Goal: Task Accomplishment & Management: Manage account settings

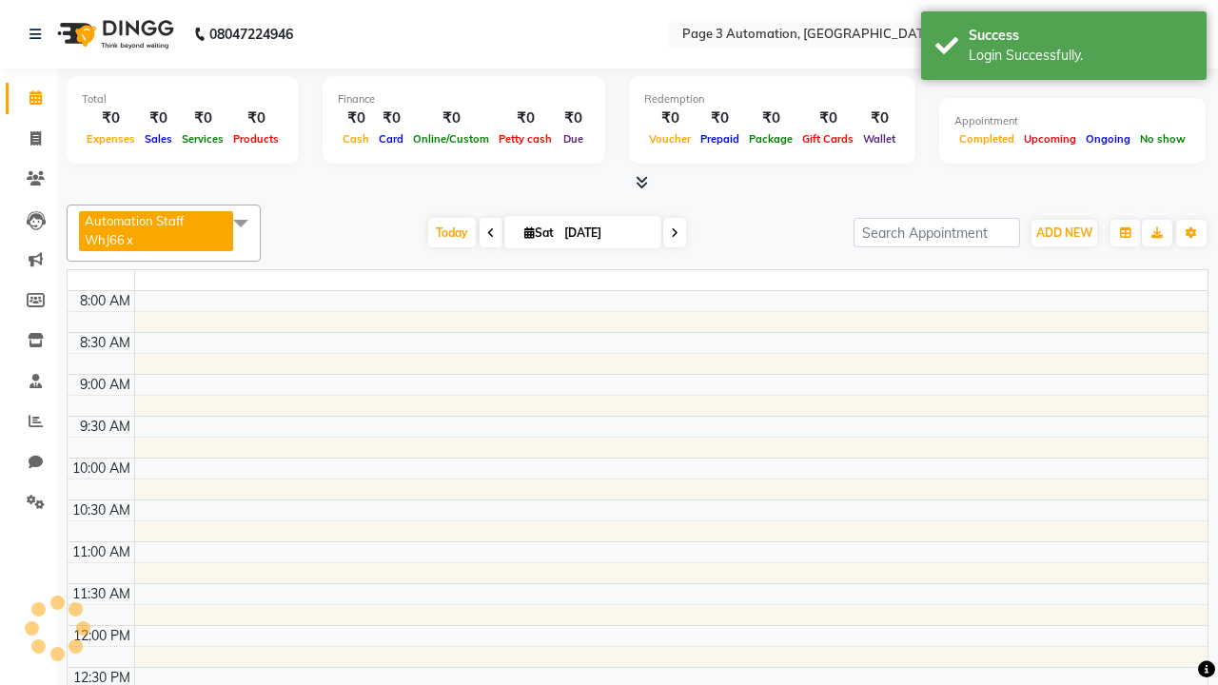
select select "en"
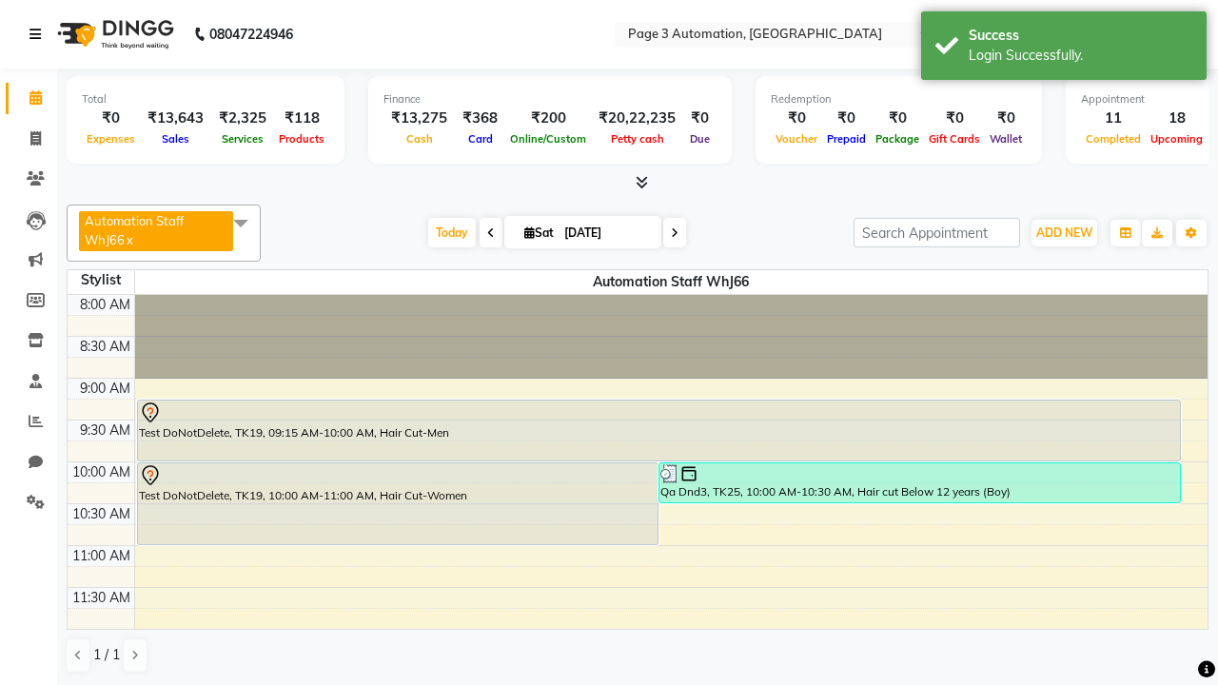
click at [39, 34] on icon at bounding box center [34, 34] width 11 height 13
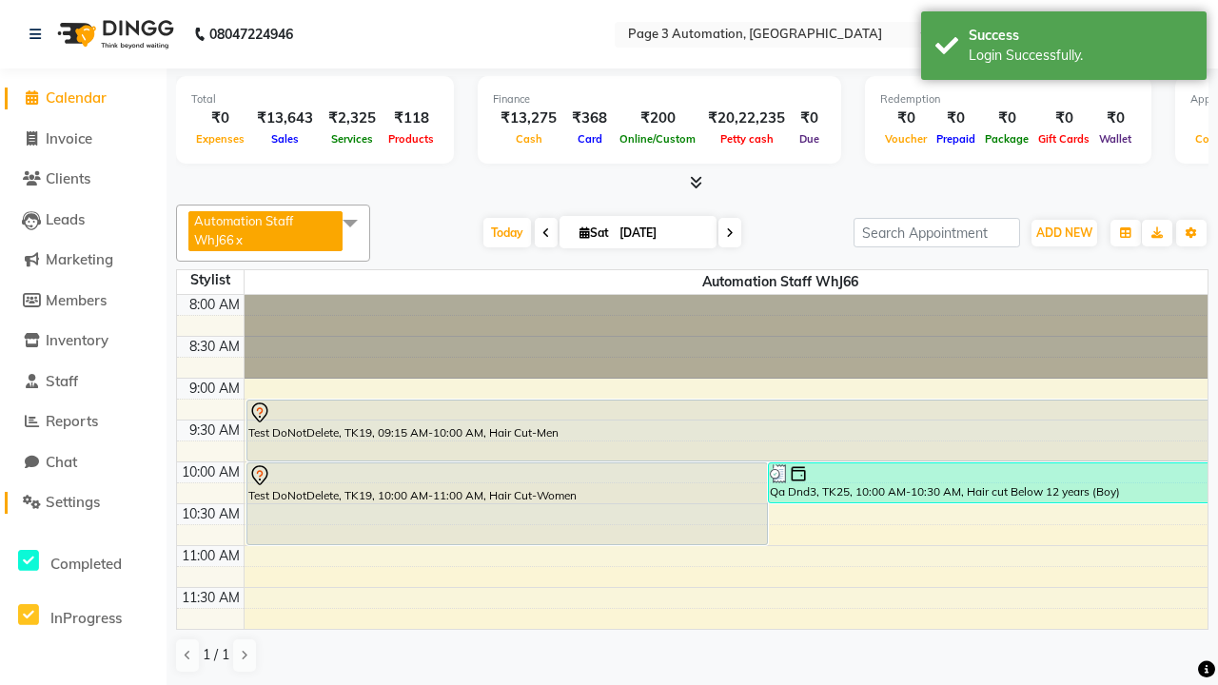
click at [83, 502] on span "Settings" at bounding box center [73, 502] width 54 height 18
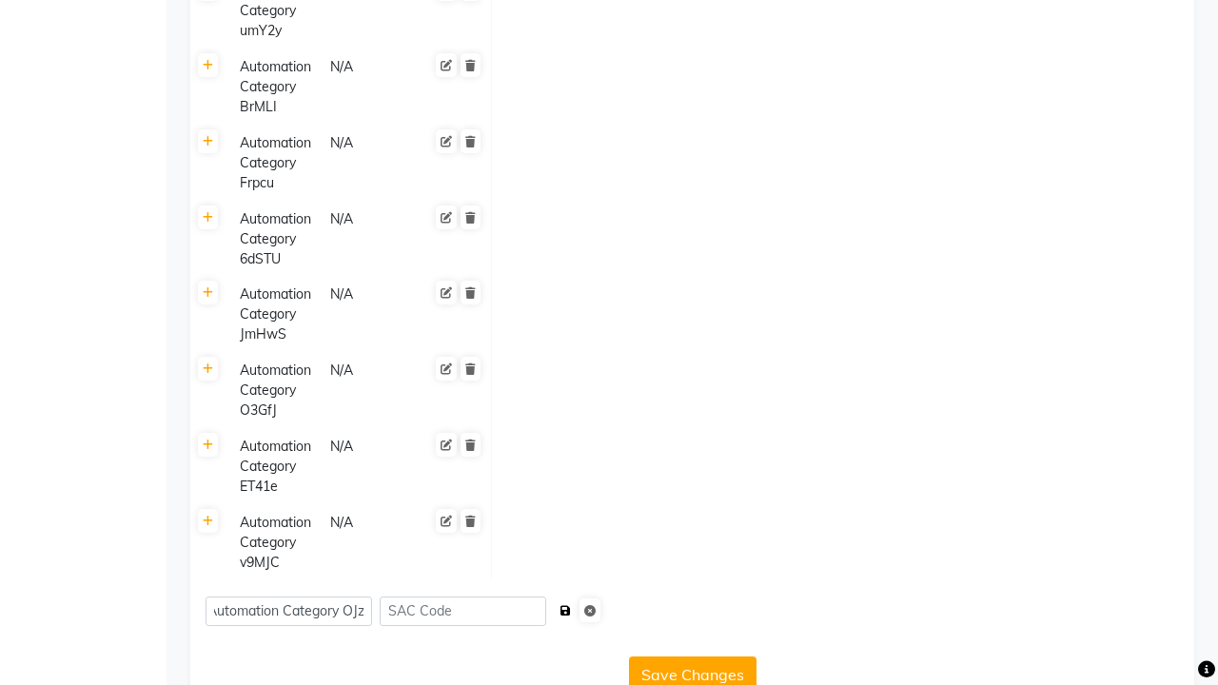
click at [571, 605] on icon "submit" at bounding box center [565, 610] width 10 height 11
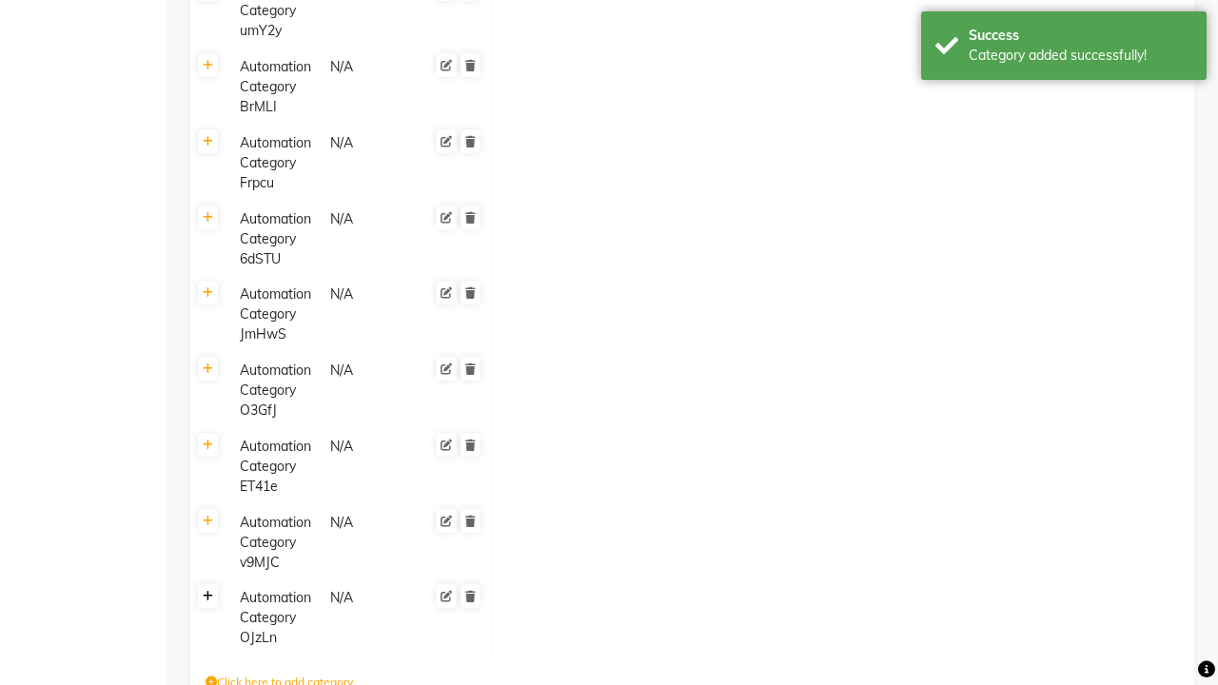
click at [1064, 49] on div "Category added successfully!" at bounding box center [1081, 56] width 224 height 20
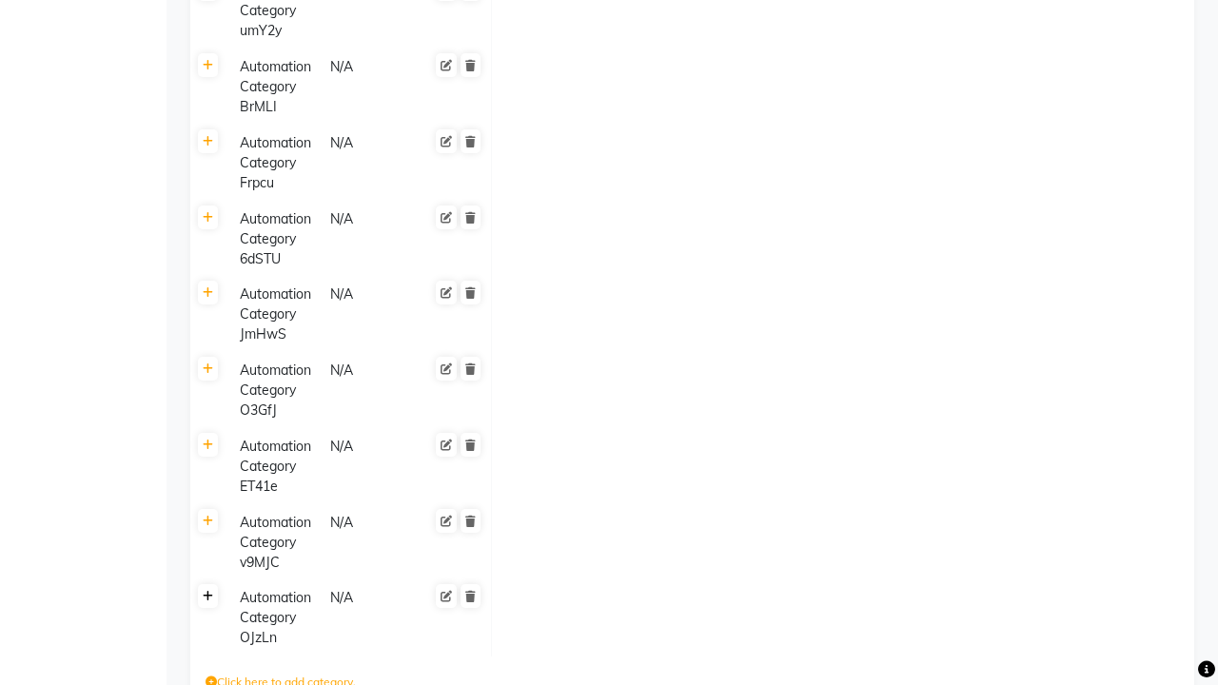
click at [207, 591] on icon at bounding box center [208, 596] width 10 height 11
click at [509, 599] on icon at bounding box center [509, 604] width 11 height 11
type input "Automation Service- ohiCh"
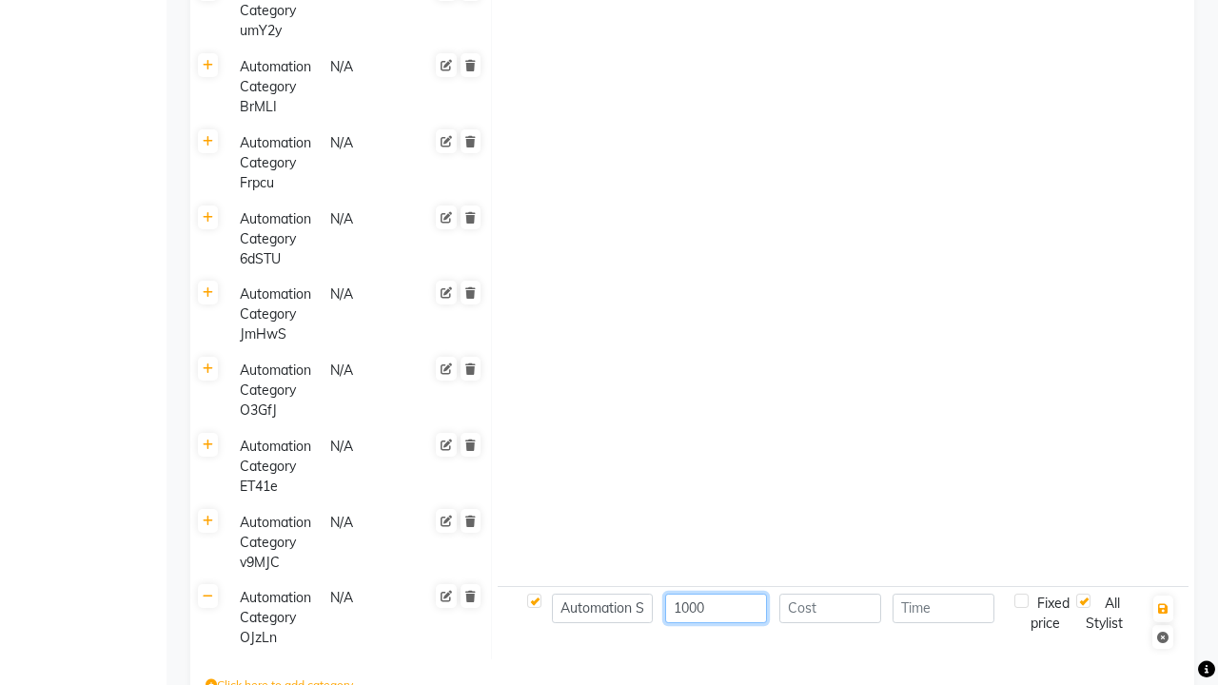
type input "1000"
type input "30"
click at [1163, 603] on icon "button" at bounding box center [1163, 608] width 10 height 11
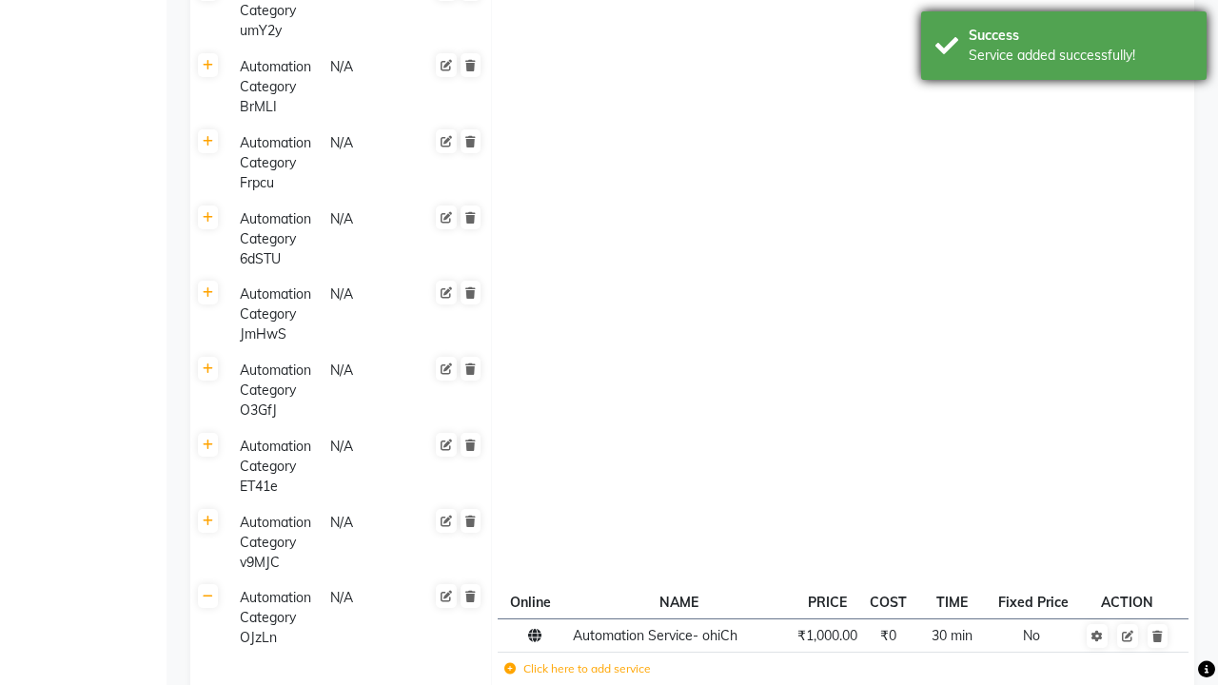
click at [1064, 49] on div "Service added successfully!" at bounding box center [1081, 56] width 224 height 20
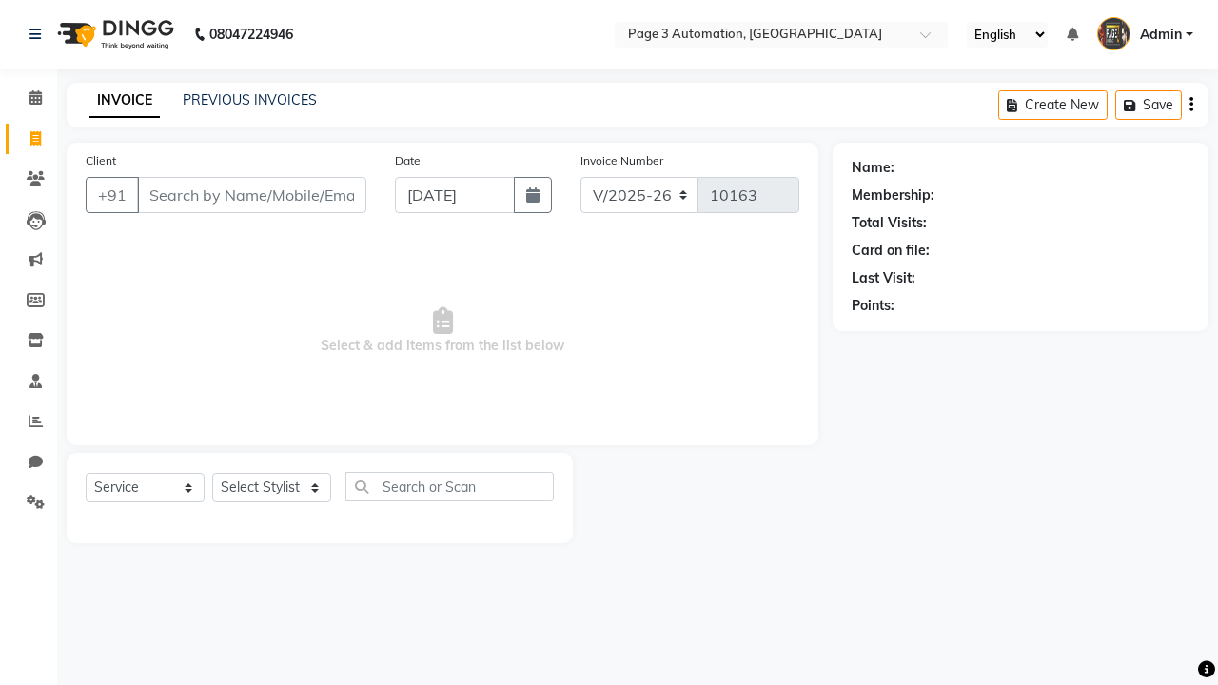
select select "2774"
select select "service"
select select "711"
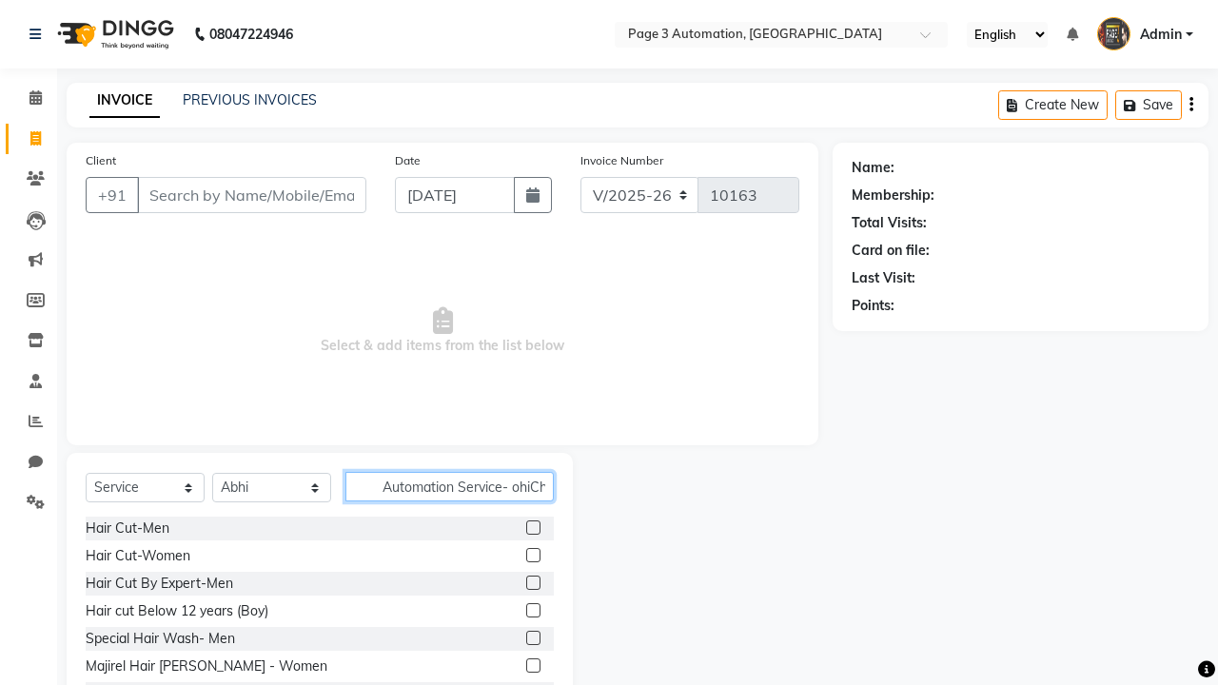
scroll to position [0, 2]
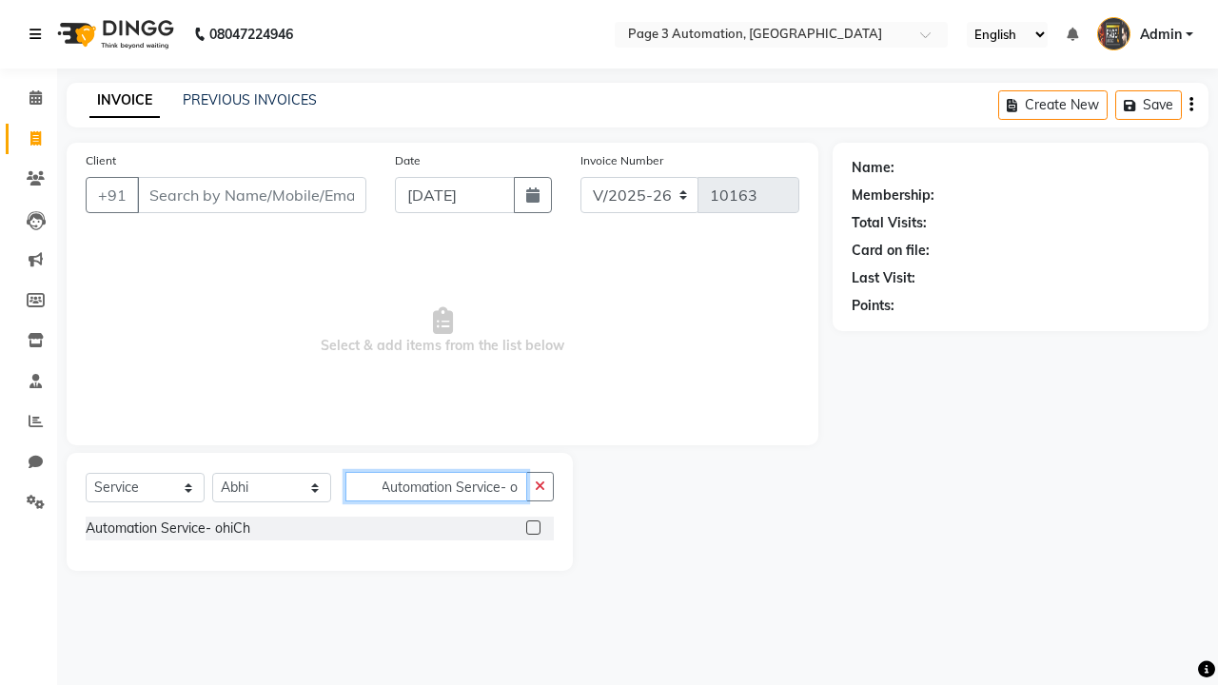
type input "Automation Service- ohiCh"
click at [39, 34] on icon at bounding box center [34, 34] width 11 height 13
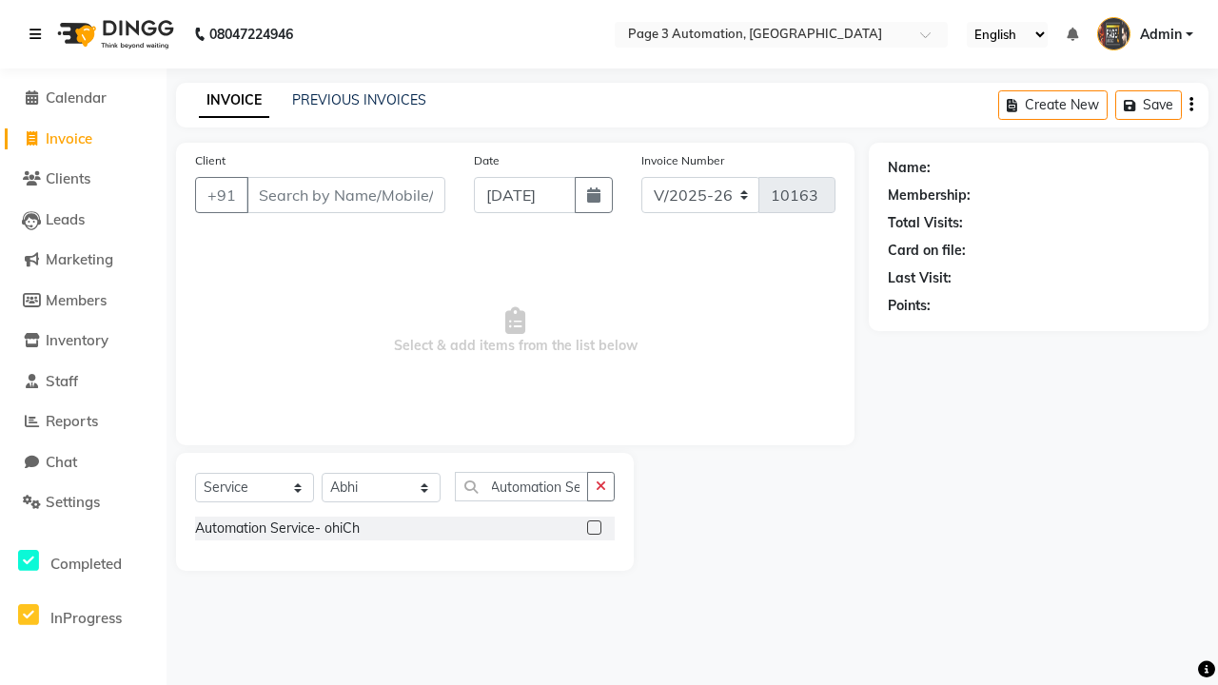
scroll to position [0, 0]
click at [83, 502] on span "Settings" at bounding box center [73, 502] width 54 height 18
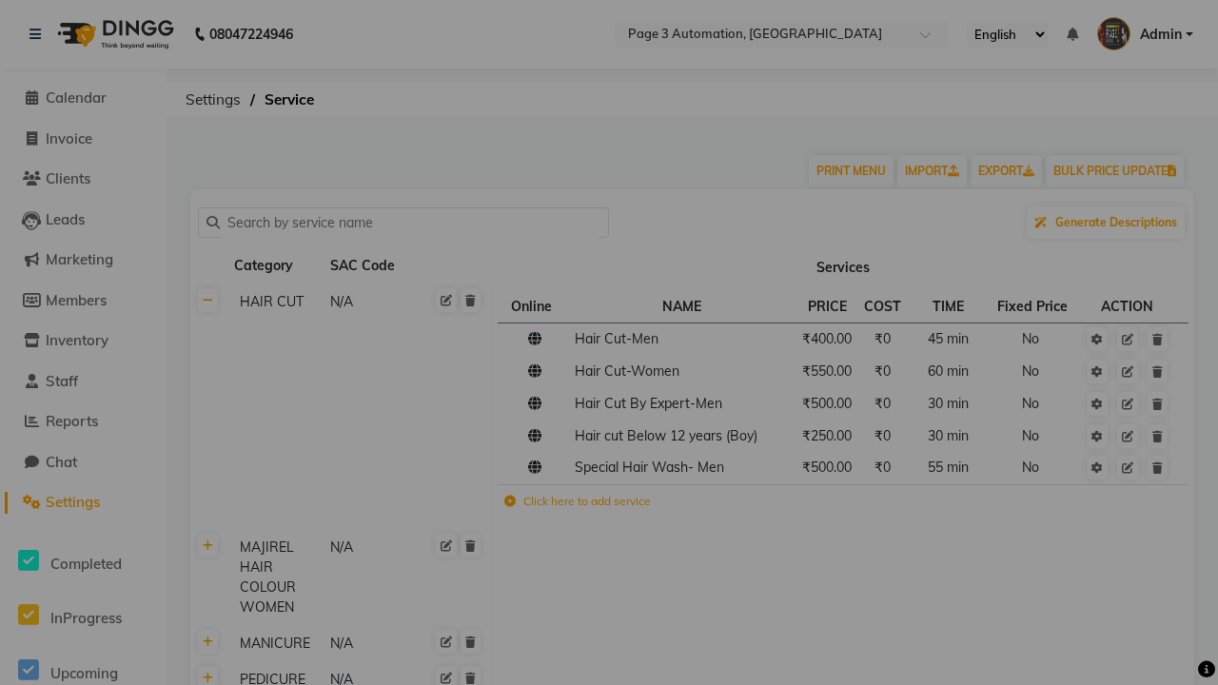
scroll to position [9148, 0]
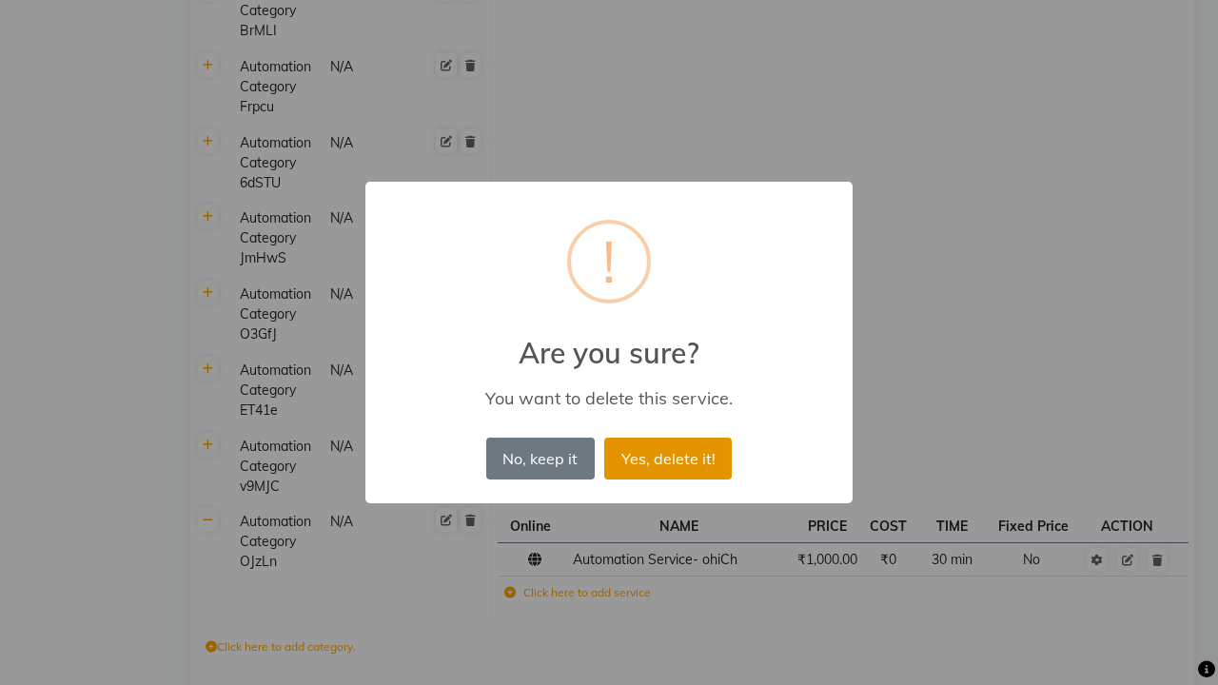
click at [668, 458] on button "Yes, delete it!" at bounding box center [668, 459] width 128 height 42
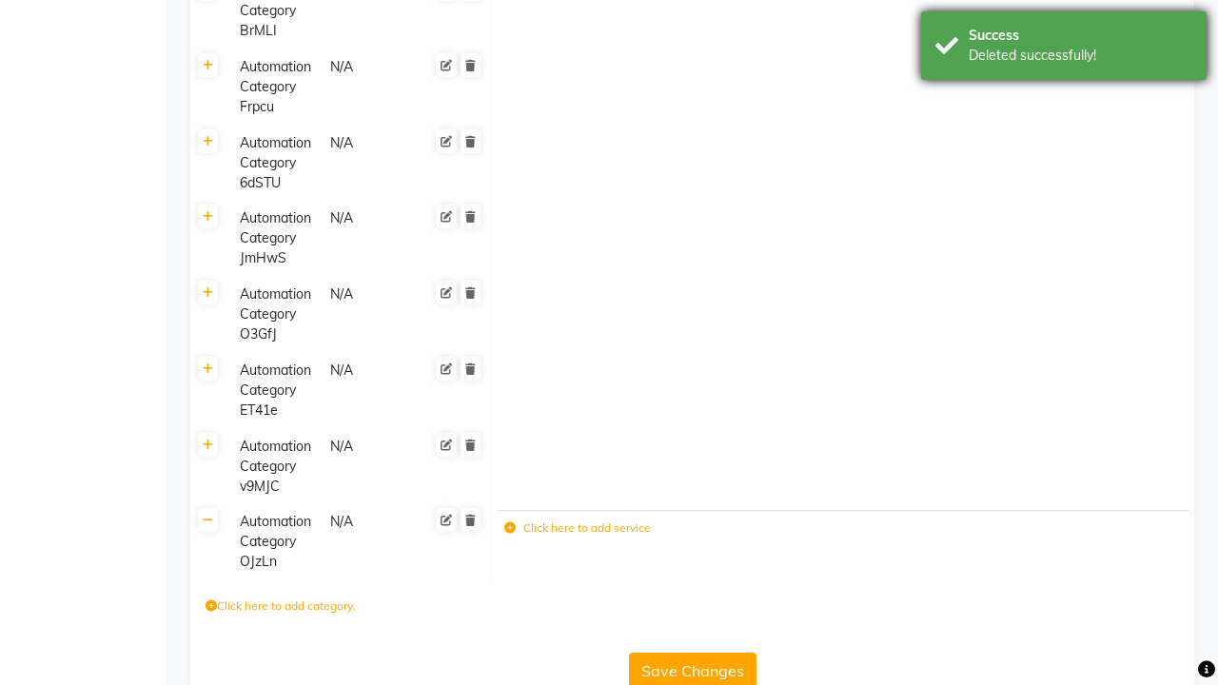
click at [1064, 49] on div "Deleted successfully!" at bounding box center [1081, 56] width 224 height 20
click at [470, 515] on icon at bounding box center [470, 520] width 10 height 11
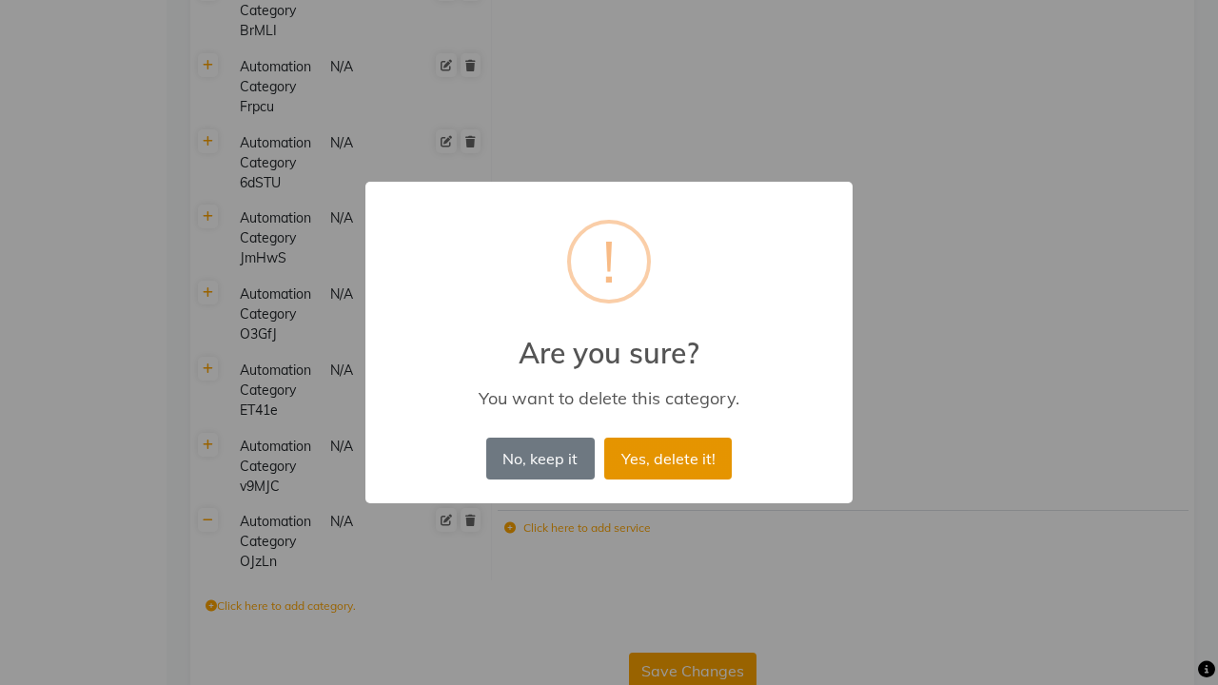
click at [668, 458] on button "Yes, delete it!" at bounding box center [668, 459] width 128 height 42
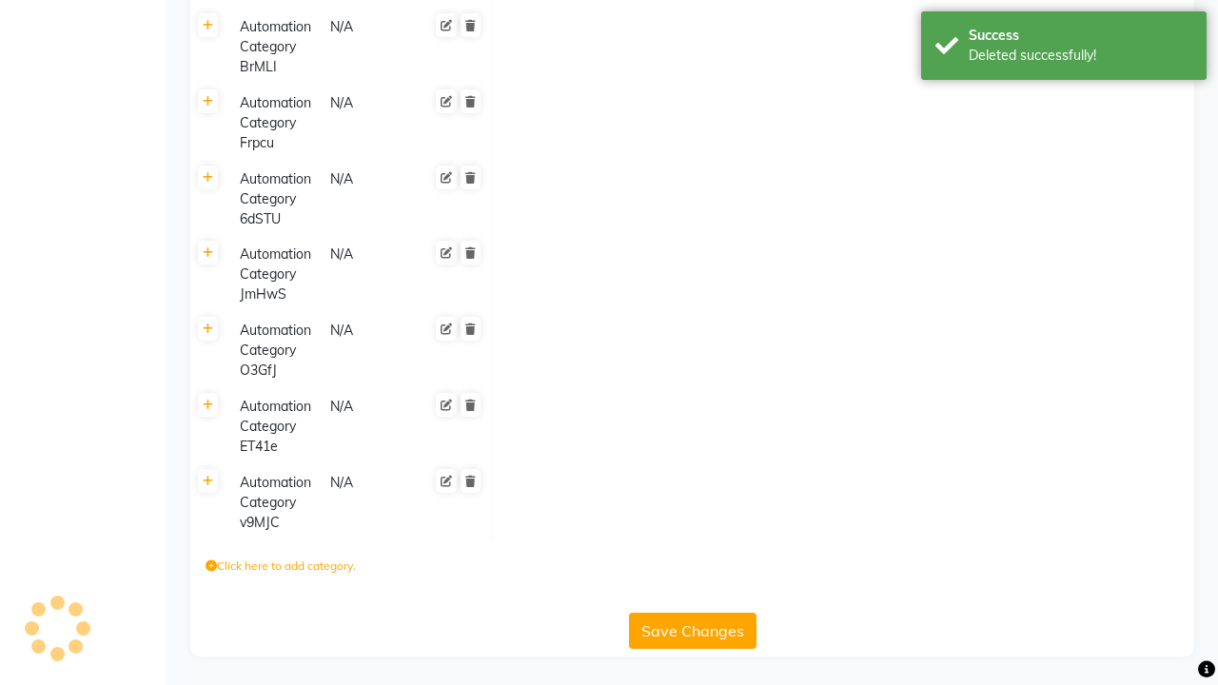
scroll to position [9071, 0]
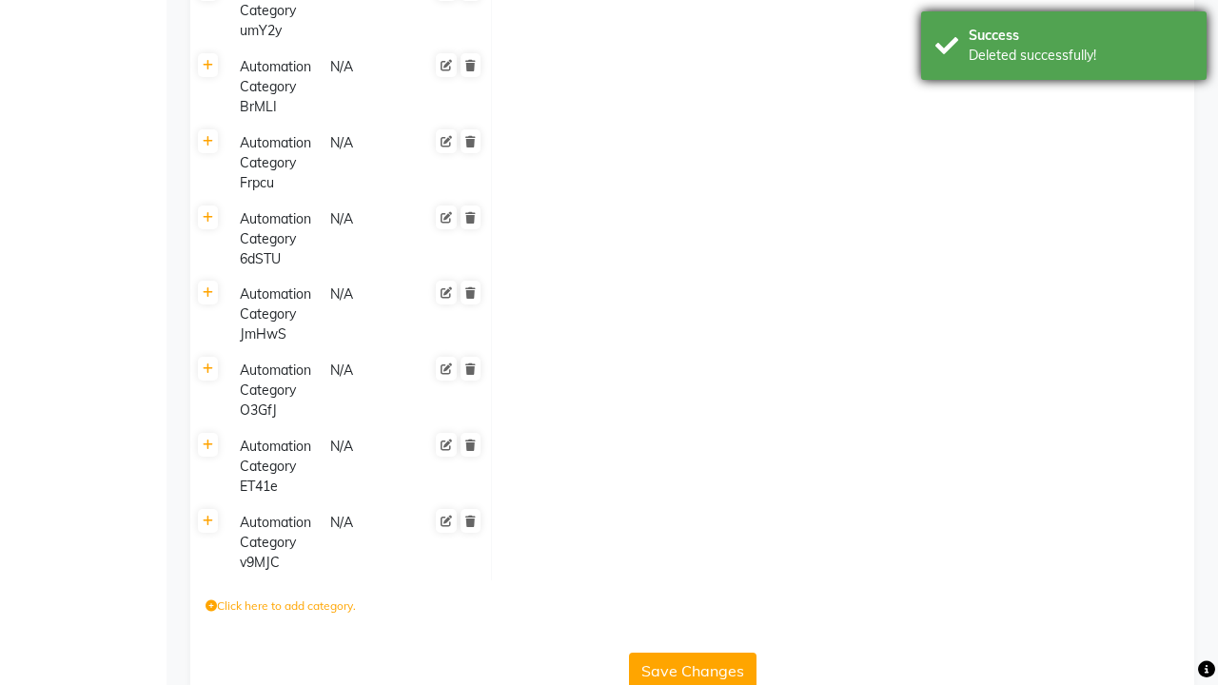
click at [1064, 49] on div "Deleted successfully!" at bounding box center [1081, 56] width 224 height 20
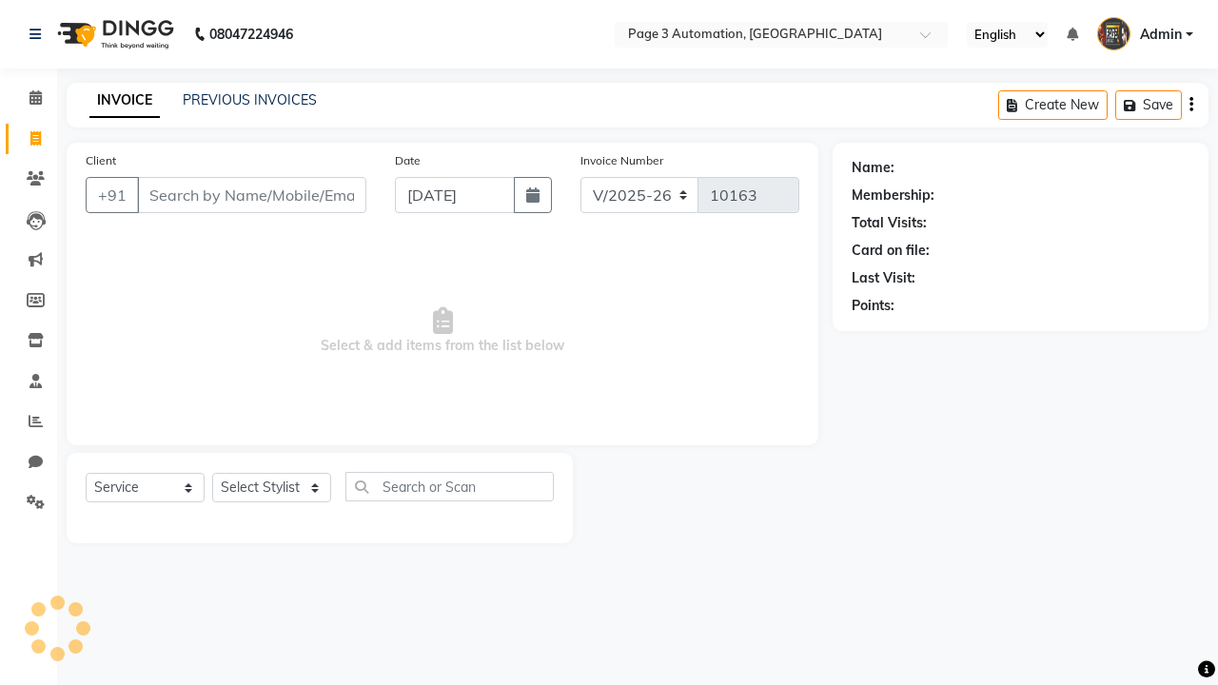
select select "2774"
select select "service"
select select "711"
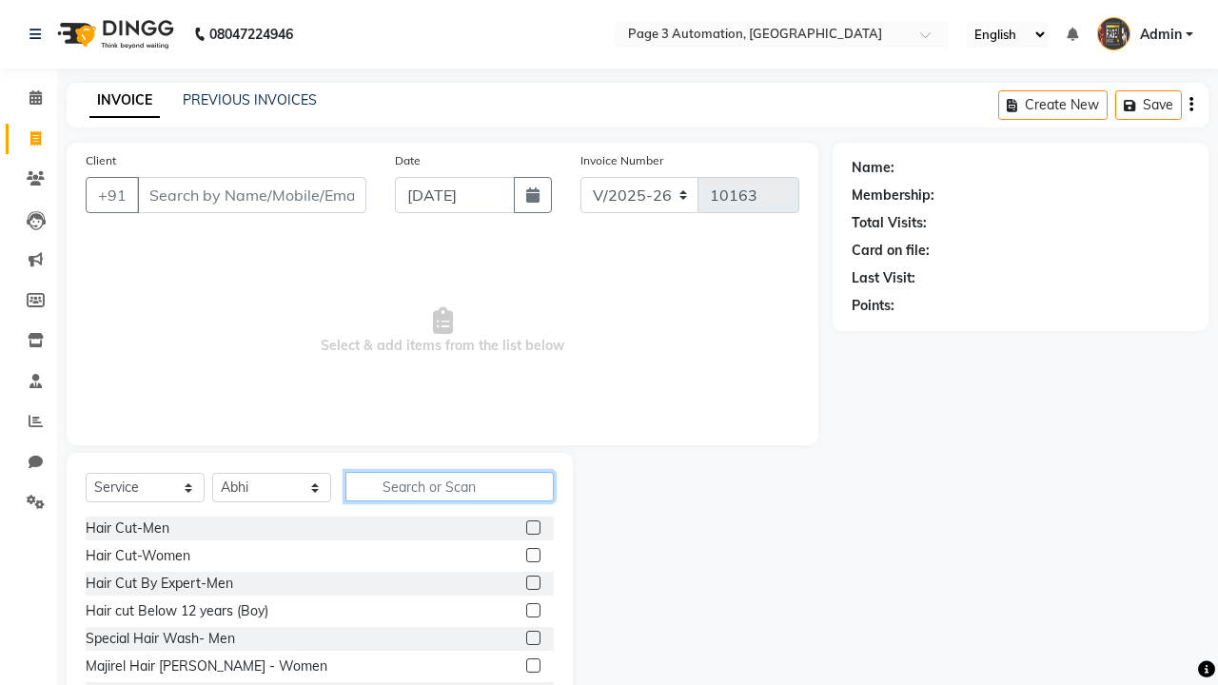
type input "Automation Service- ohiCh"
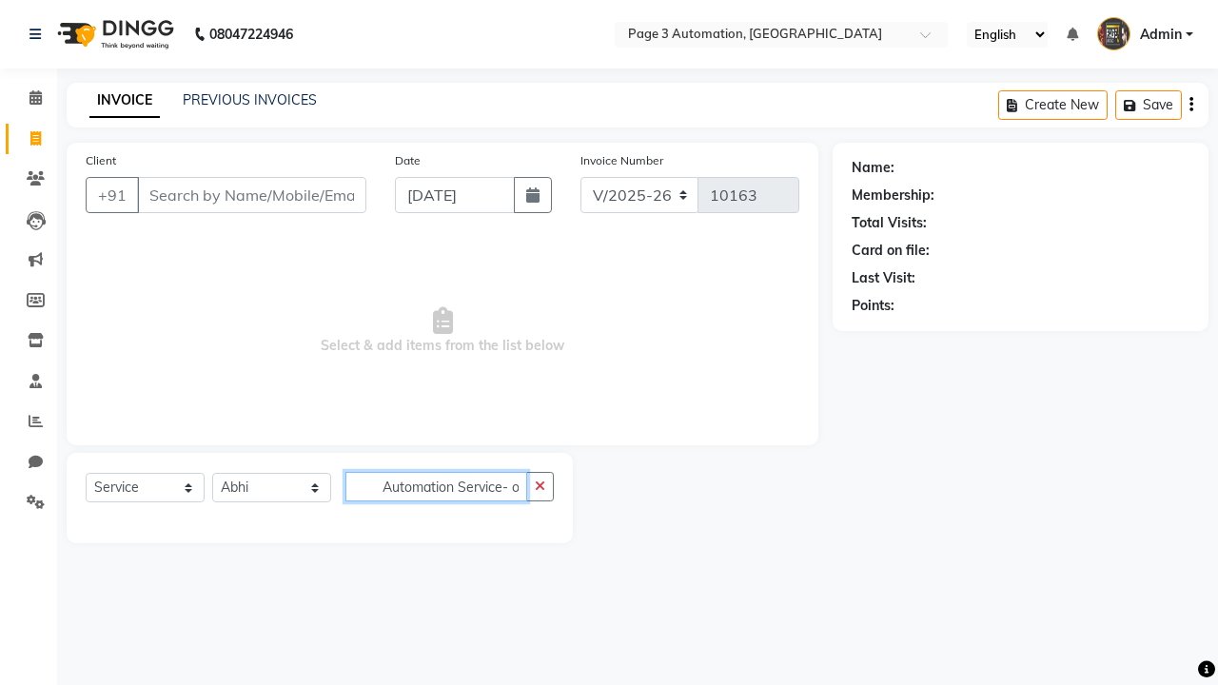
scroll to position [0, 2]
